Goal: Find contact information: Find contact information

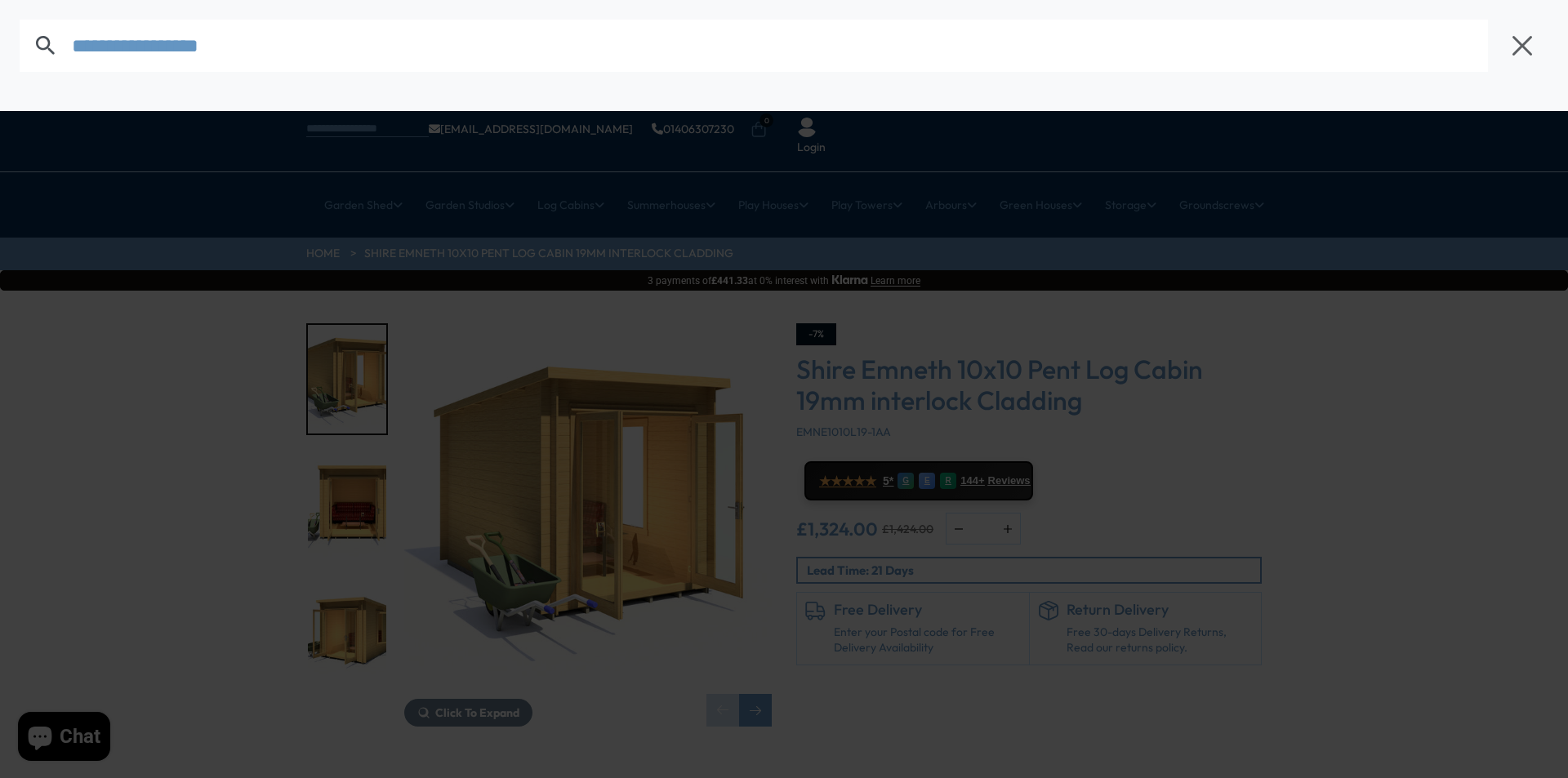
click at [78, 40] on input "text" at bounding box center [779, 46] width 1416 height 53
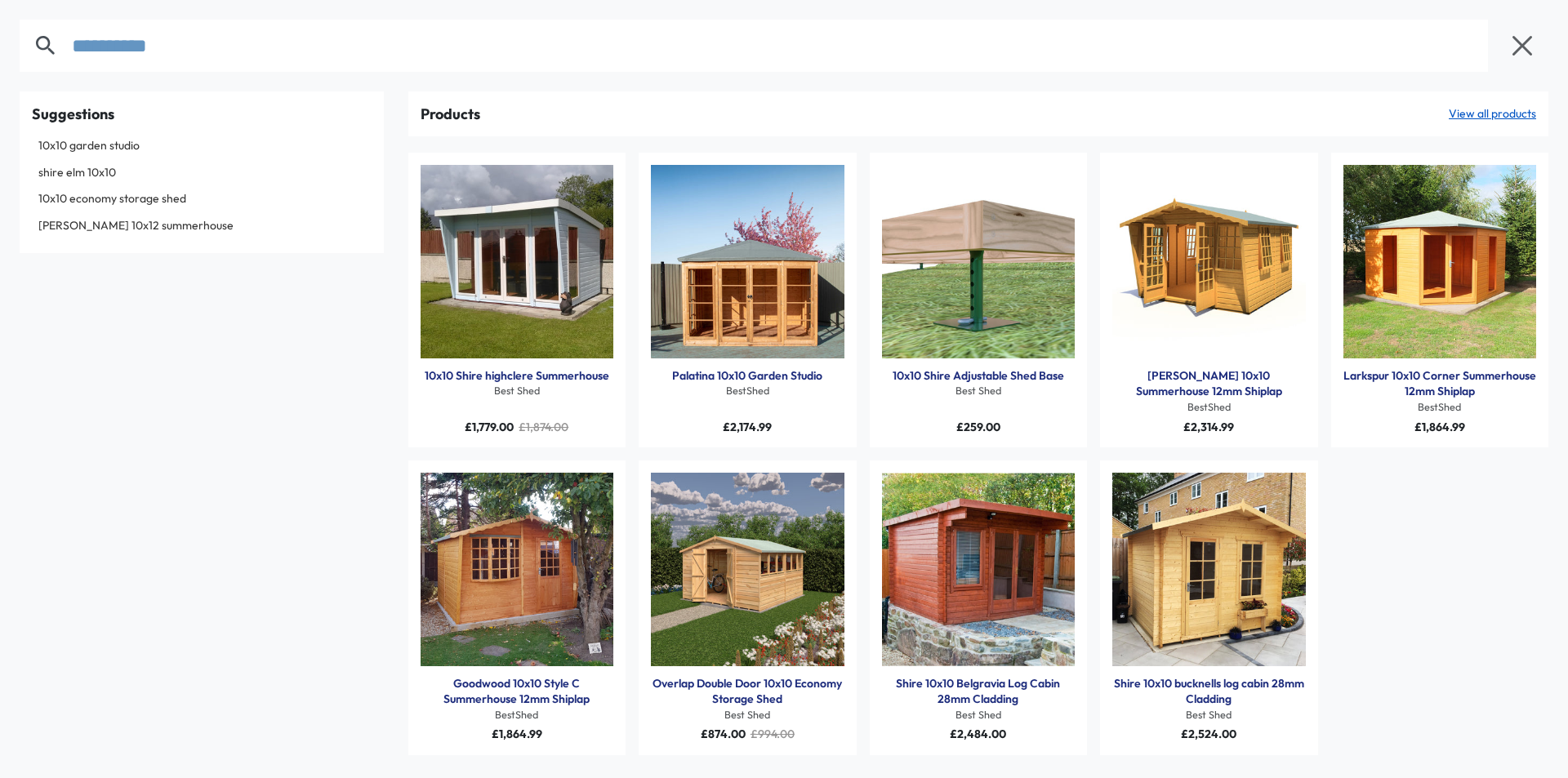
type input "**********"
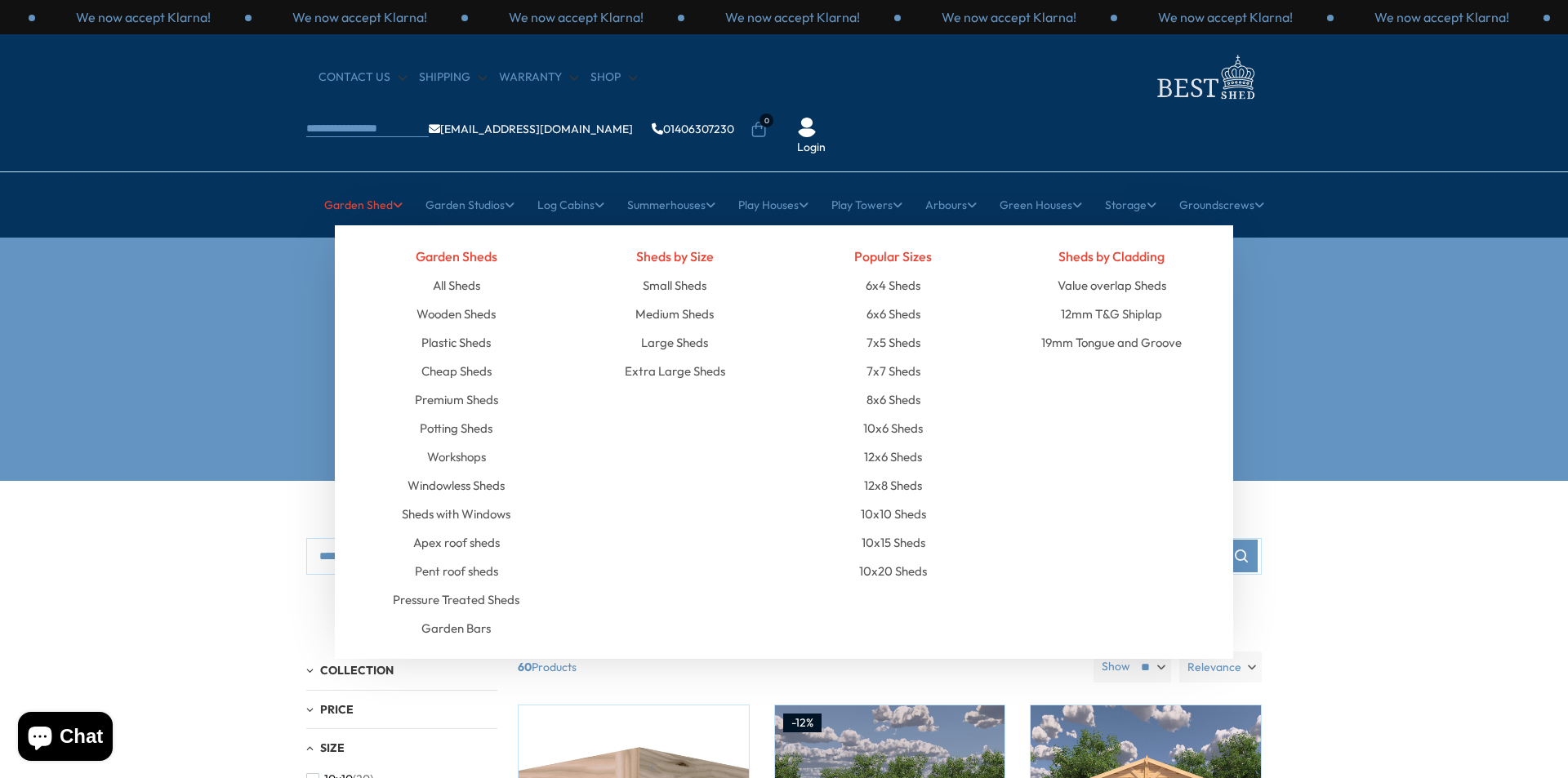
click at [357, 184] on link "Garden Shed" at bounding box center [363, 204] width 78 height 40
click at [343, 184] on link "Garden Shed" at bounding box center [363, 204] width 78 height 40
click at [454, 271] on link "All Sheds" at bounding box center [456, 285] width 47 height 28
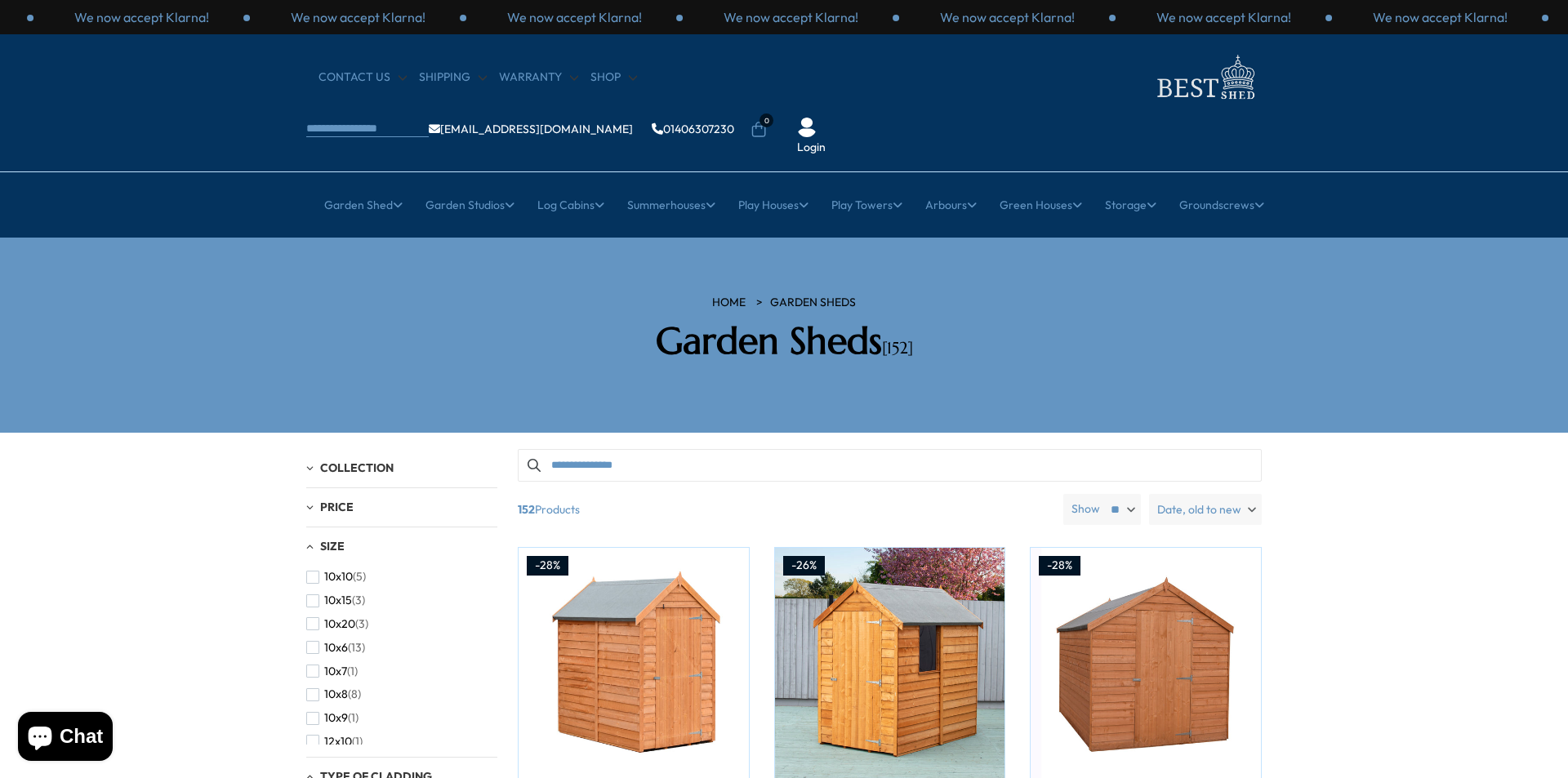
scroll to position [82, 0]
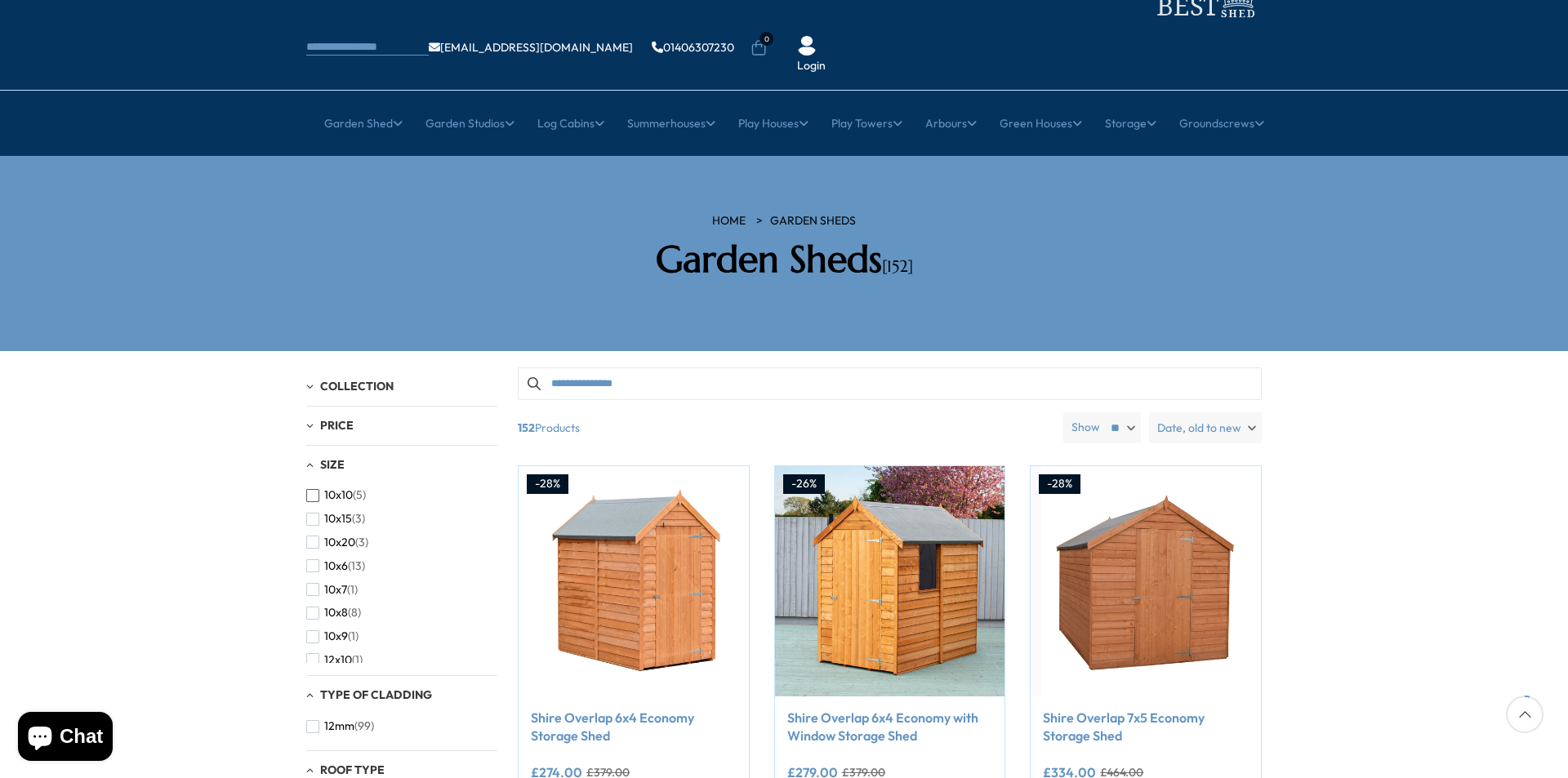
click at [307, 489] on span "button" at bounding box center [313, 495] width 13 height 13
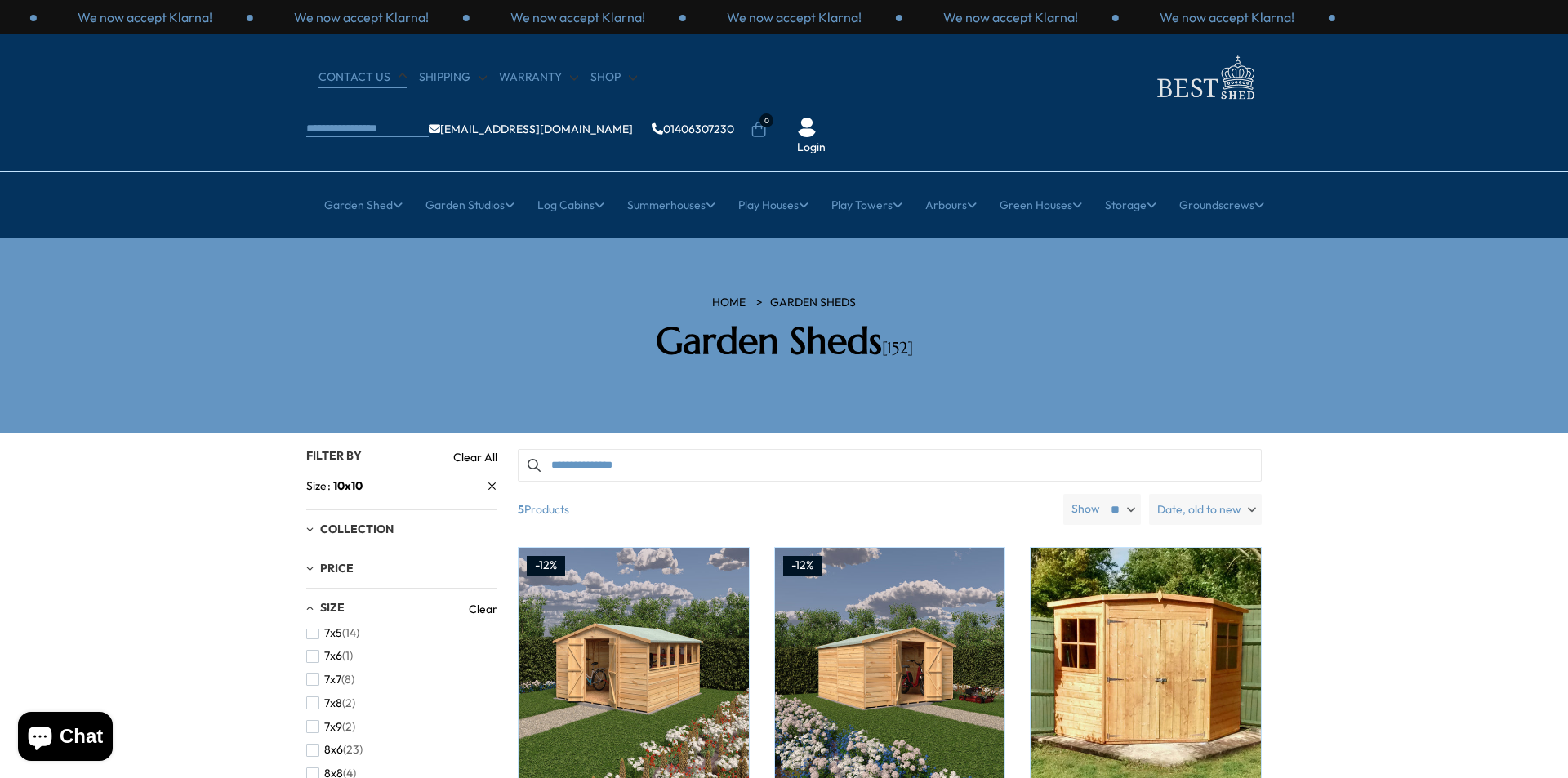
click at [348, 74] on link "CONTACT US" at bounding box center [363, 77] width 88 height 16
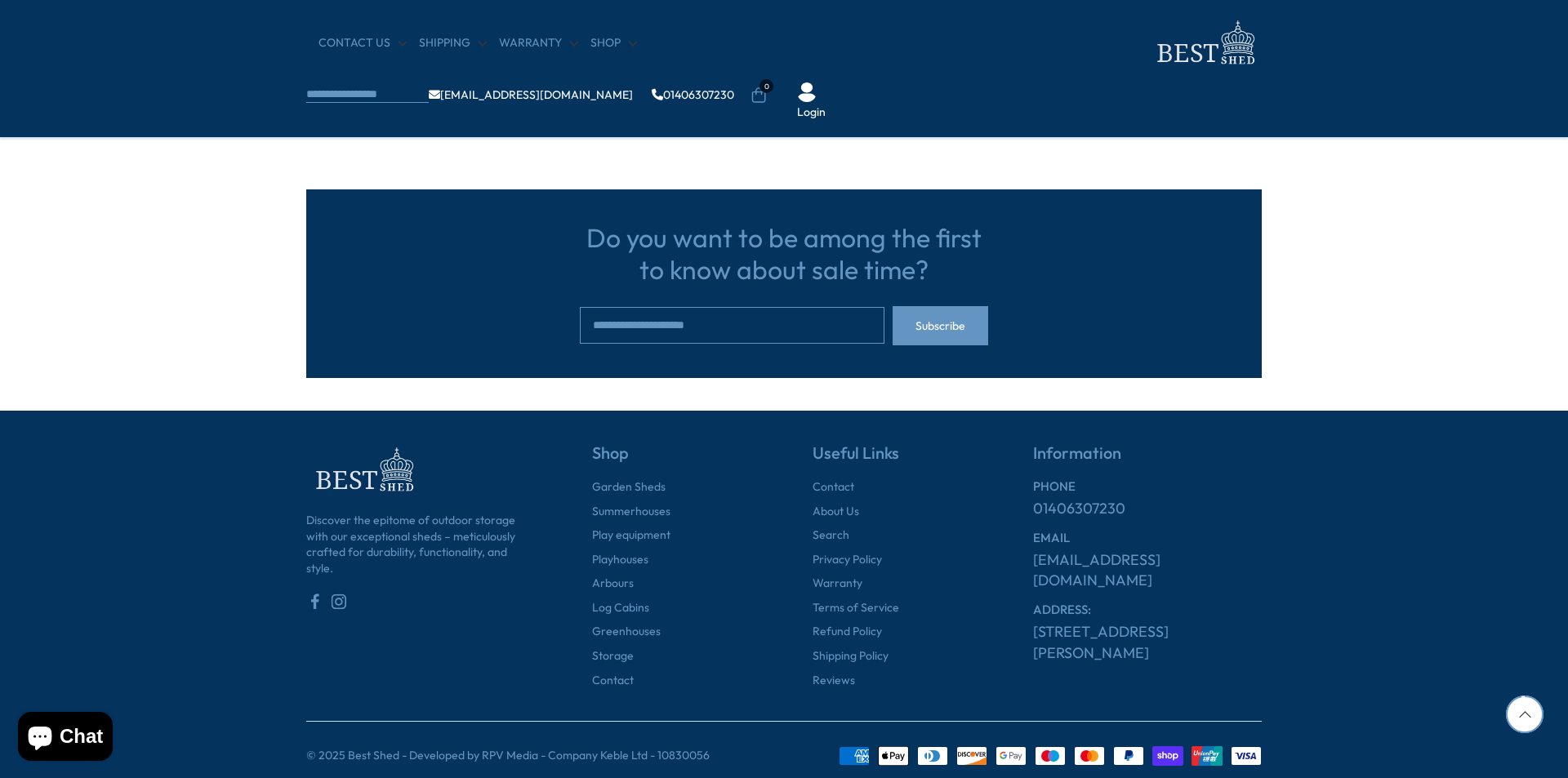
scroll to position [1083, 0]
